Goal: Information Seeking & Learning: Learn about a topic

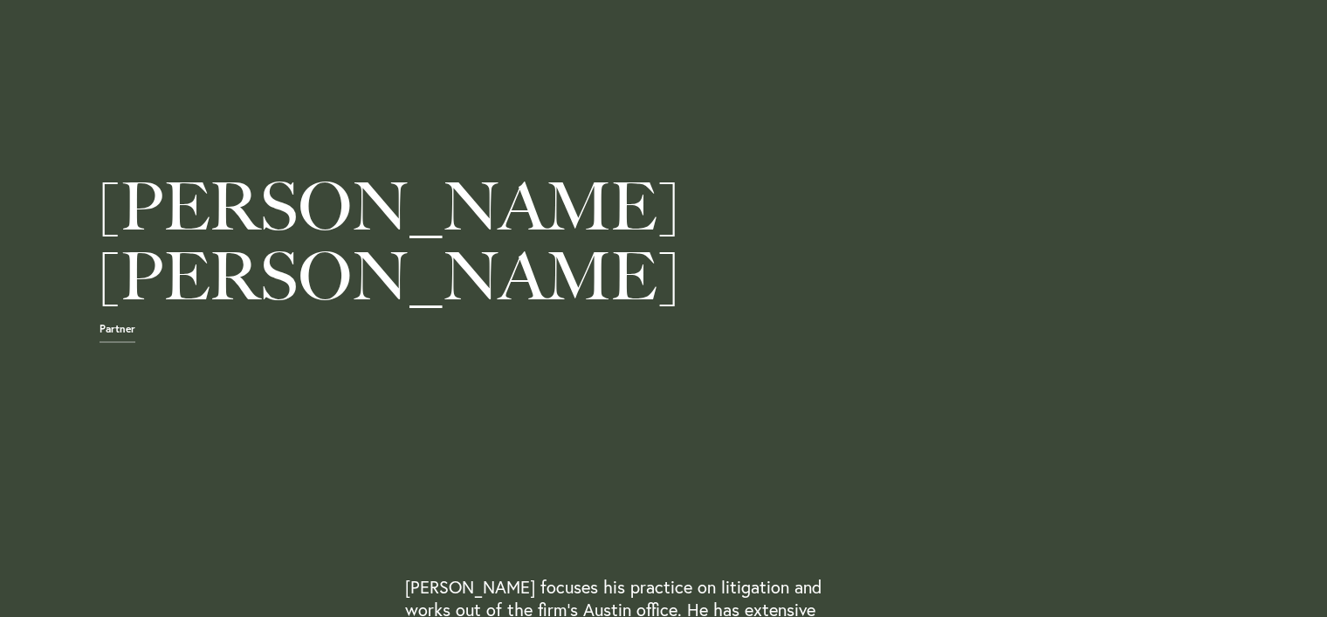
scroll to position [445, 0]
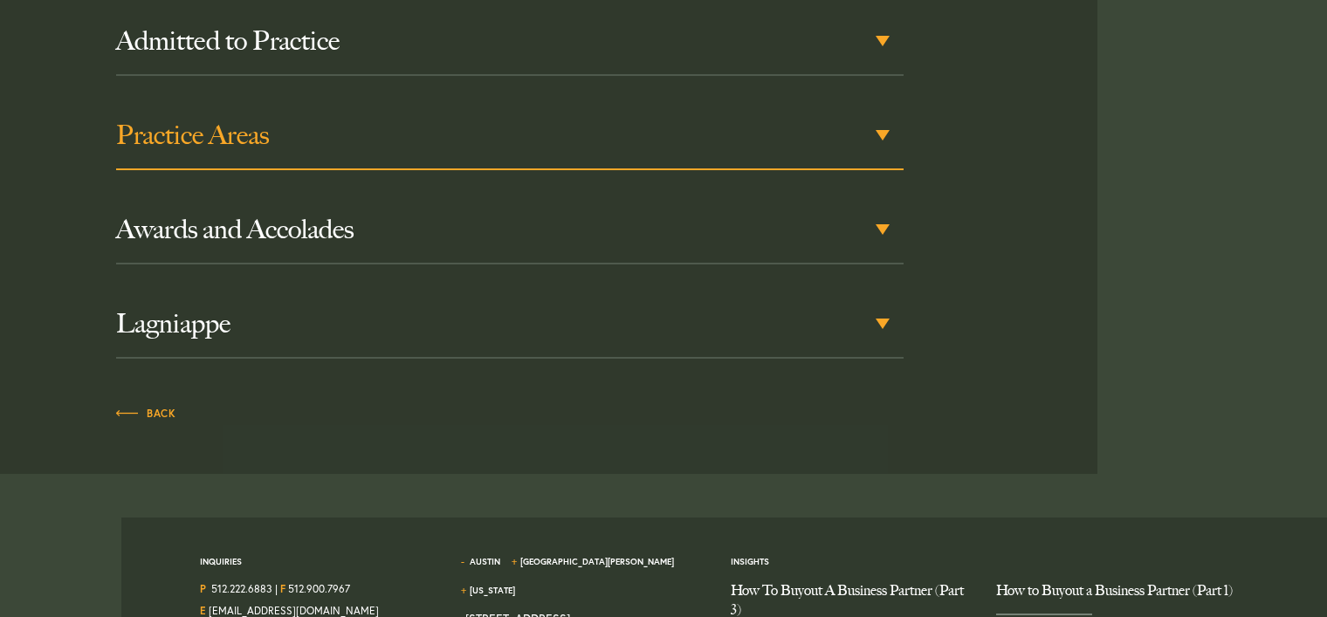
click at [224, 120] on h3 "Practice Areas" at bounding box center [509, 135] width 787 height 31
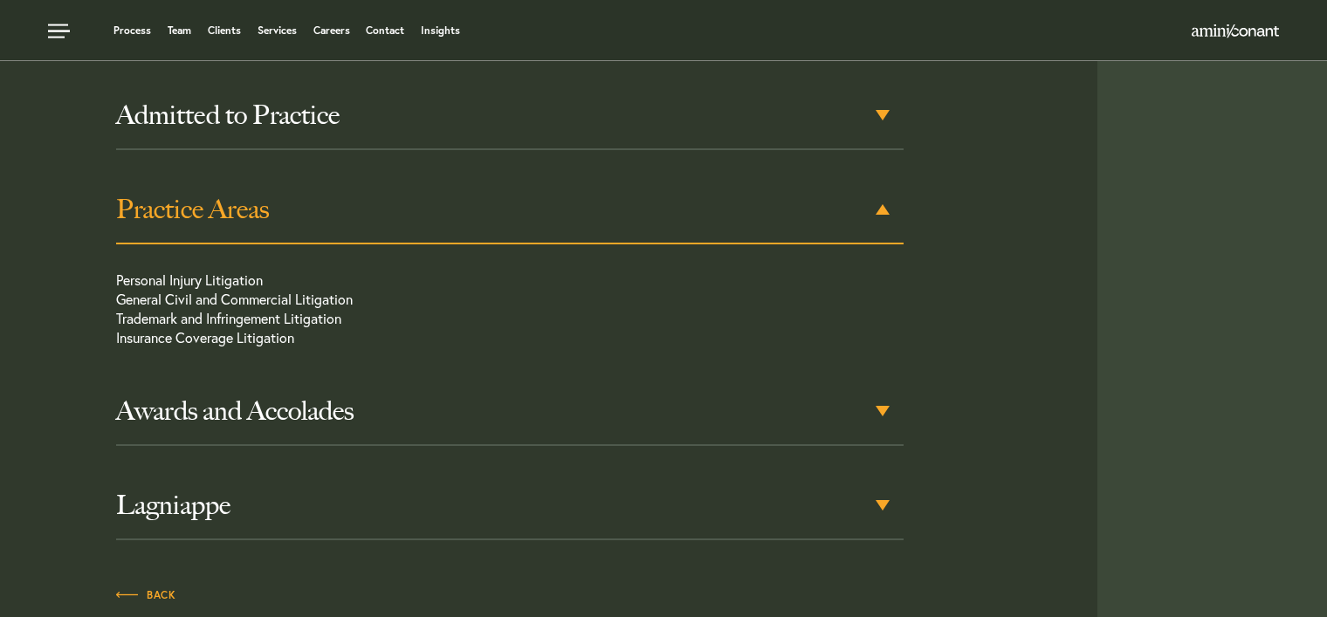
scroll to position [994, 0]
click at [426, 217] on div "Practice Areas" at bounding box center [509, 211] width 787 height 68
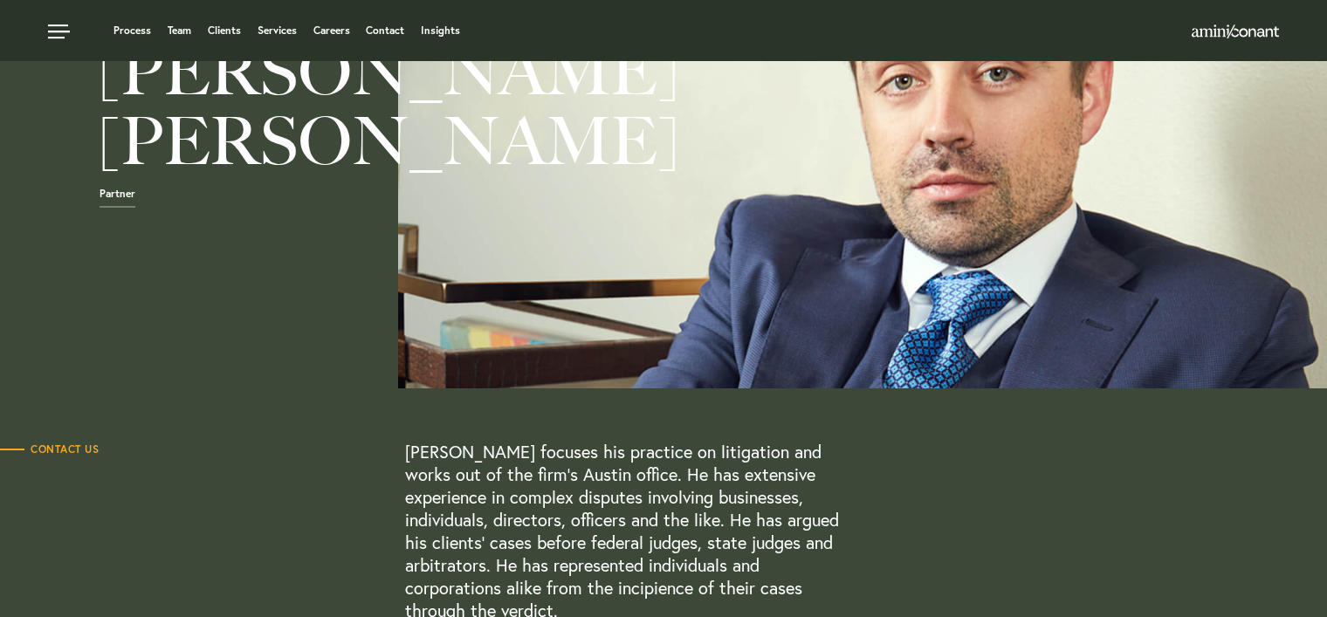
scroll to position [0, 0]
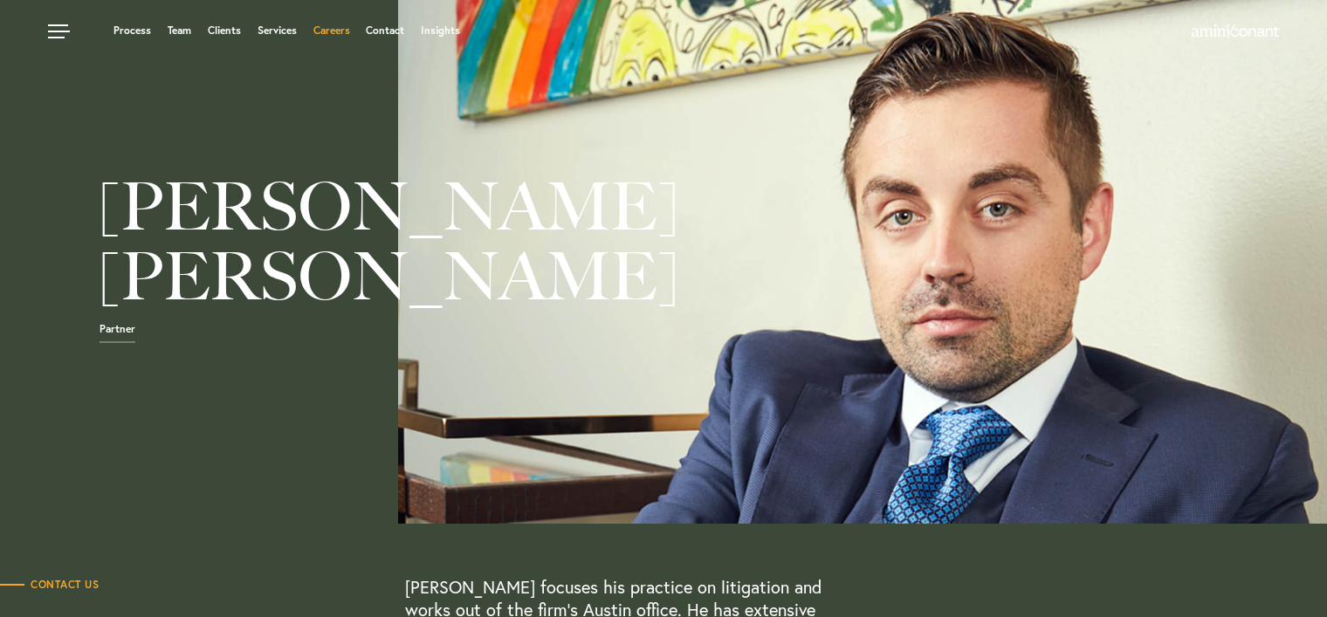
click at [337, 36] on link "Careers" at bounding box center [331, 30] width 37 height 10
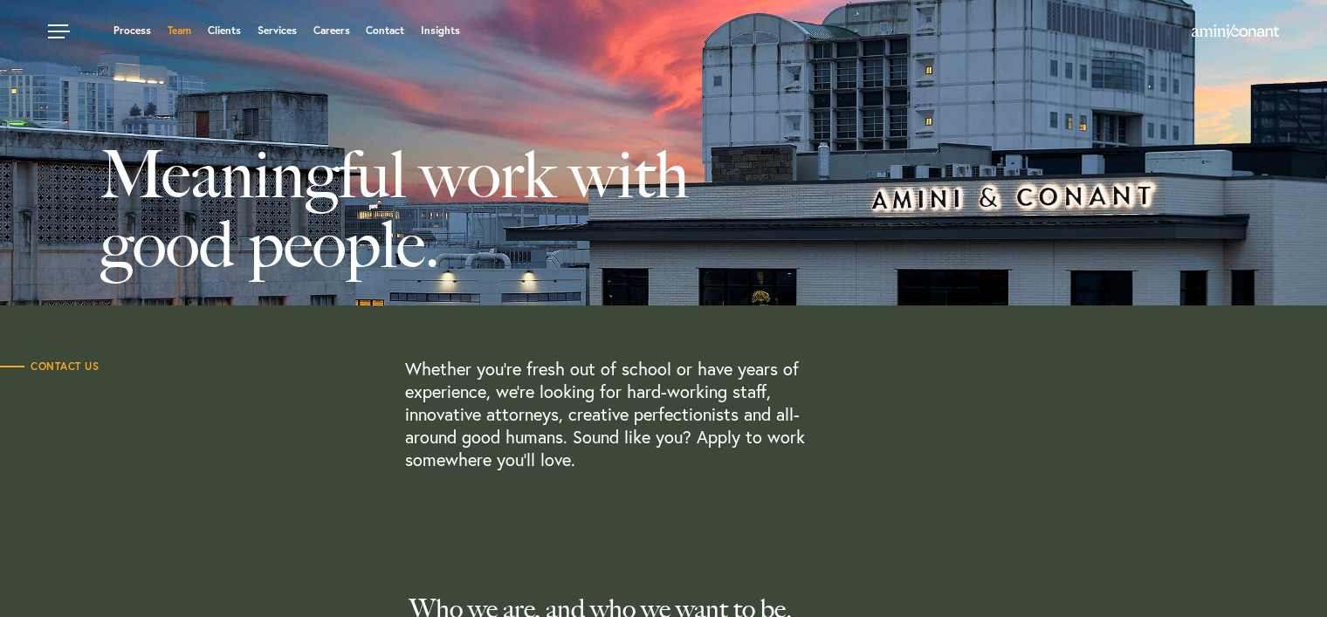
click at [174, 30] on link "Team" at bounding box center [180, 30] width 24 height 10
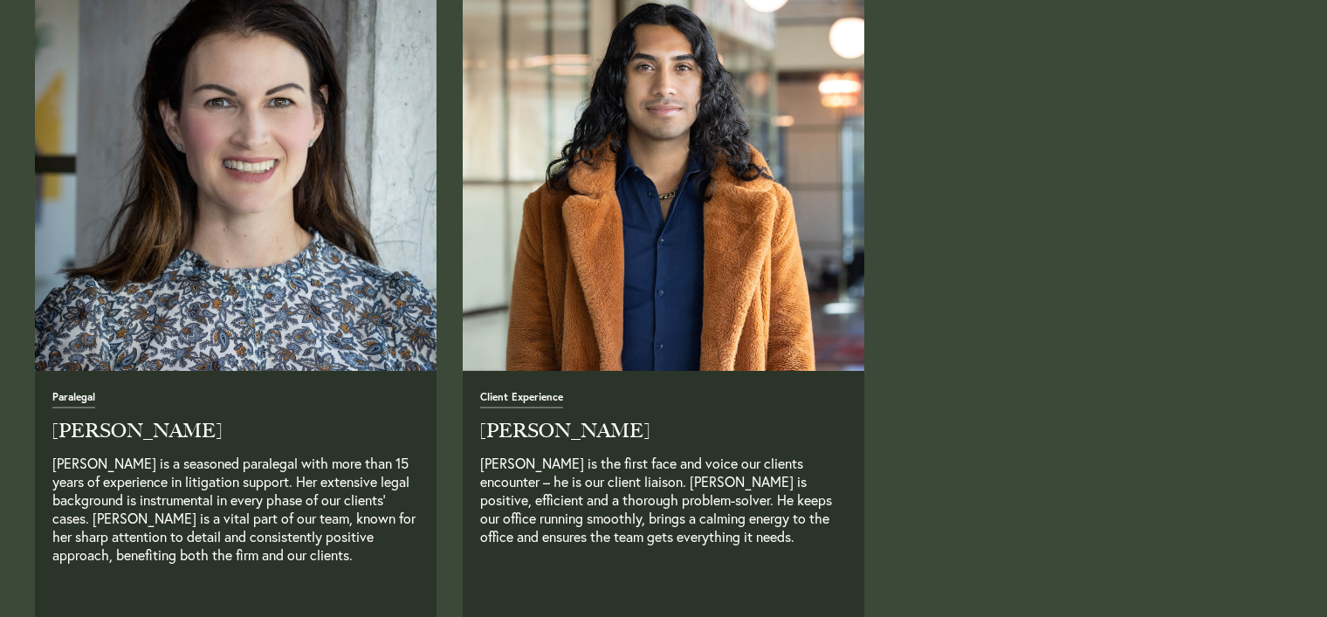
scroll to position [4988, 0]
